Goal: Transaction & Acquisition: Purchase product/service

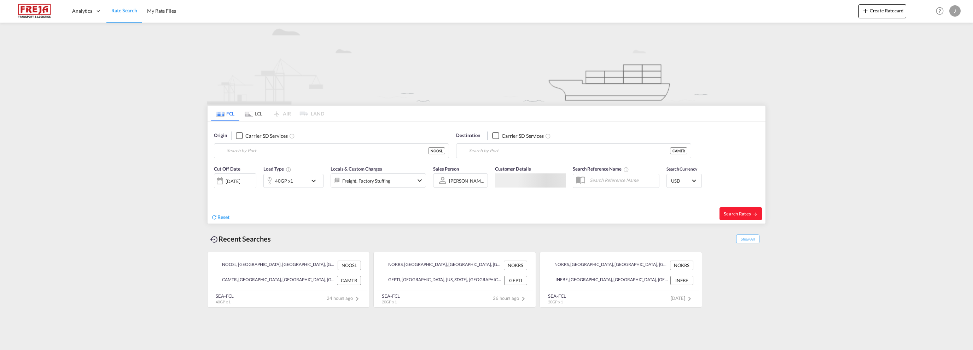
type input "[GEOGRAPHIC_DATA], NOOSL"
type input "[GEOGRAPHIC_DATA], [GEOGRAPHIC_DATA], CAMTR"
click at [223, 216] on span "Reset" at bounding box center [223, 217] width 12 height 6
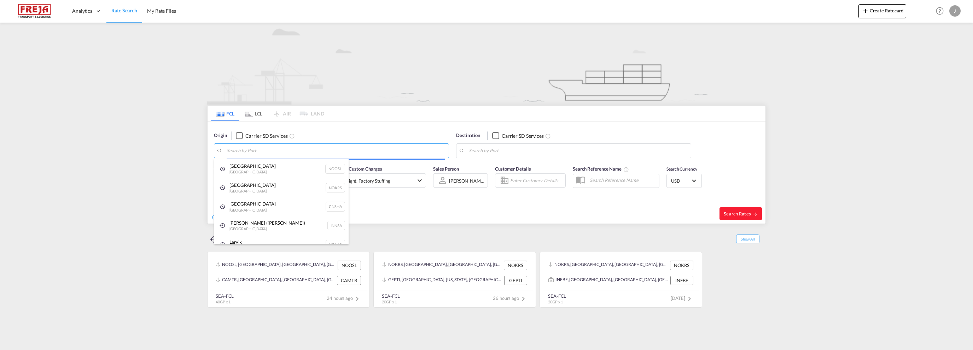
click at [281, 152] on body "Analytics Reports Dashboard Rate Search My Rate Files Analytics" at bounding box center [486, 175] width 973 height 350
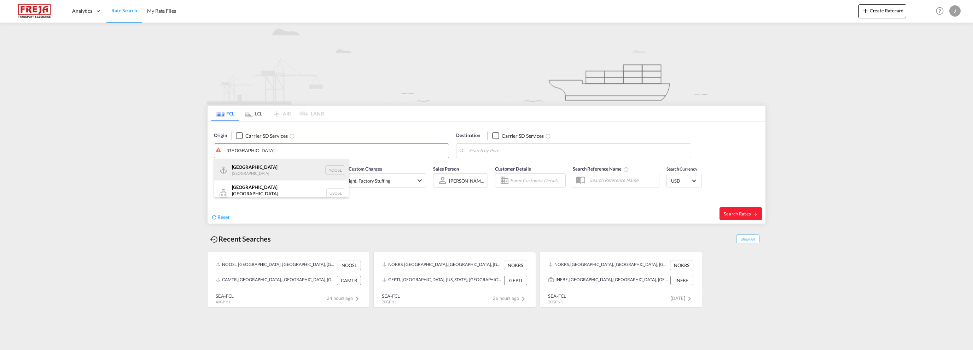
click at [278, 164] on div "[GEOGRAPHIC_DATA] [GEOGRAPHIC_DATA] NOOSL" at bounding box center [281, 169] width 134 height 21
type input "[GEOGRAPHIC_DATA], NOOSL"
click at [550, 152] on body "Analytics Reports Dashboard Rate Search My Rate Files Analytics" at bounding box center [486, 175] width 973 height 350
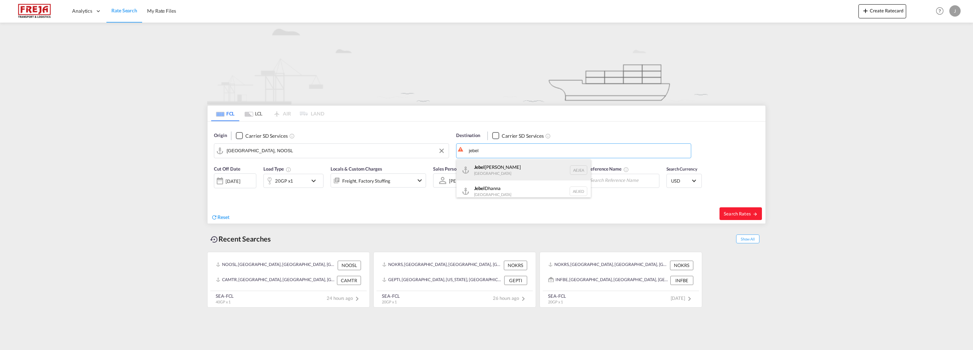
click at [524, 171] on div "[GEOGRAPHIC_DATA] [GEOGRAPHIC_DATA]" at bounding box center [523, 169] width 134 height 21
type input "[GEOGRAPHIC_DATA], [GEOGRAPHIC_DATA]"
click at [240, 178] on div "[DATE]" at bounding box center [232, 181] width 14 height 6
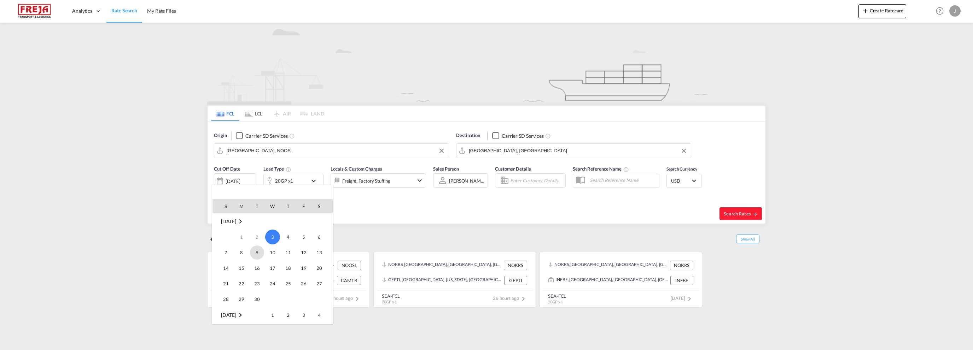
click at [257, 253] on span "9" at bounding box center [257, 253] width 14 height 14
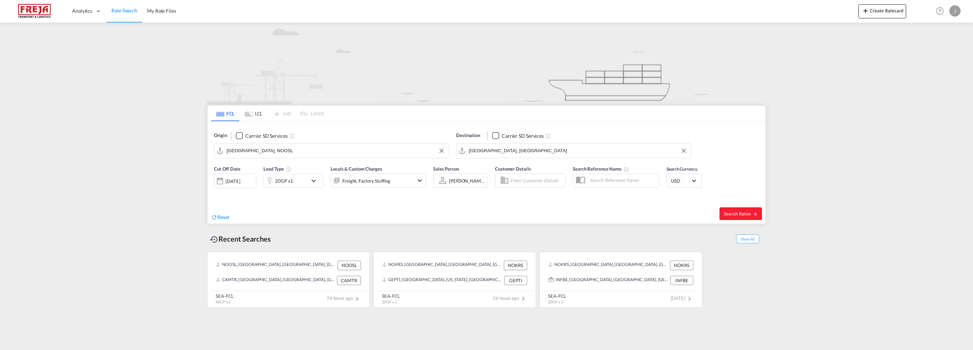
click at [315, 181] on md-icon "icon-chevron-down" at bounding box center [315, 181] width 12 height 8
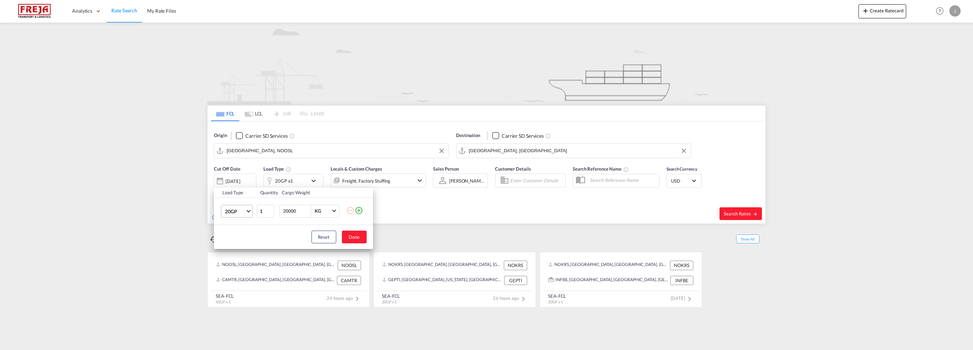
click at [250, 210] on md-select-value "20GP" at bounding box center [238, 211] width 28 height 12
click at [231, 230] on div "40GP" at bounding box center [230, 228] width 12 height 7
click at [351, 234] on button "Done" at bounding box center [354, 237] width 25 height 13
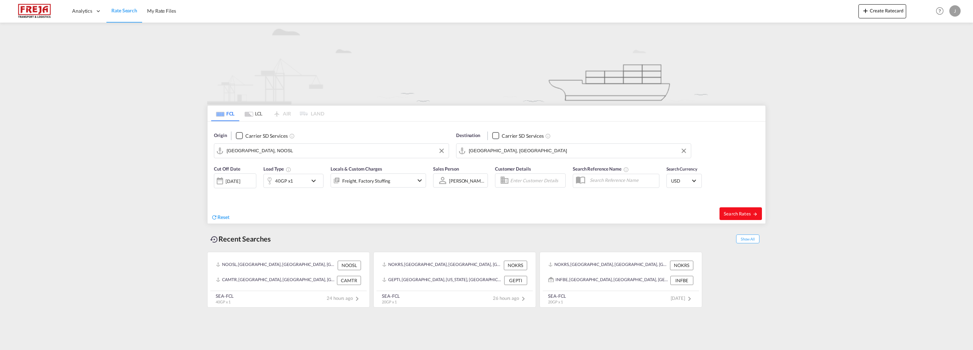
click at [736, 212] on span "Search Rates" at bounding box center [740, 214] width 34 height 6
type input "NOOSL to AEJEA / [DATE]"
